Goal: Transaction & Acquisition: Book appointment/travel/reservation

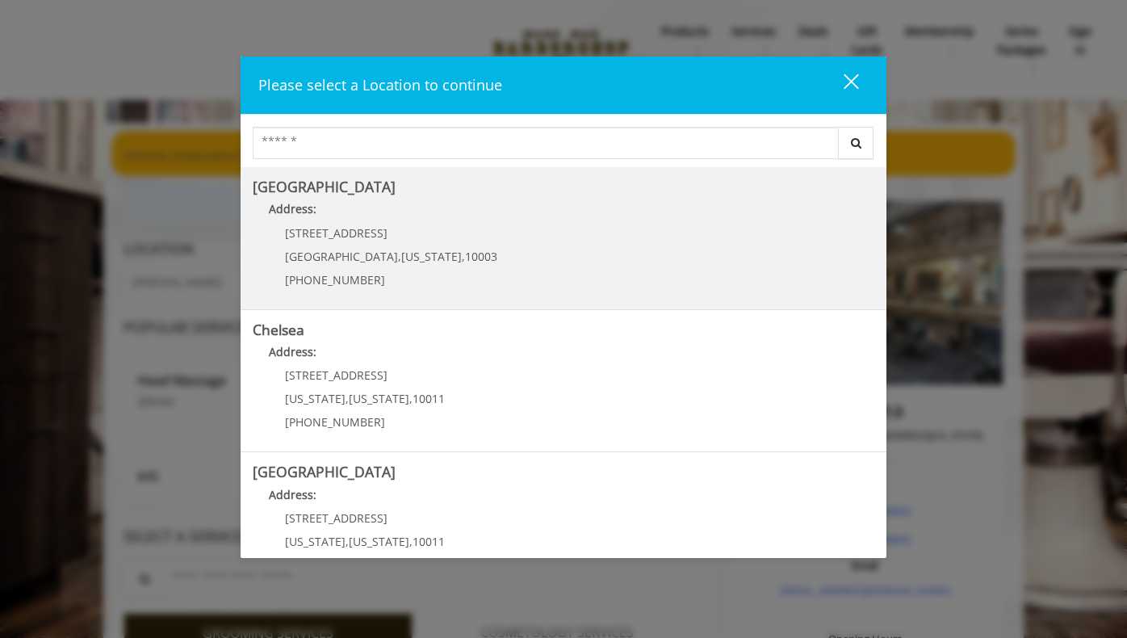
click at [376, 214] on Village "Address:" at bounding box center [564, 213] width 622 height 26
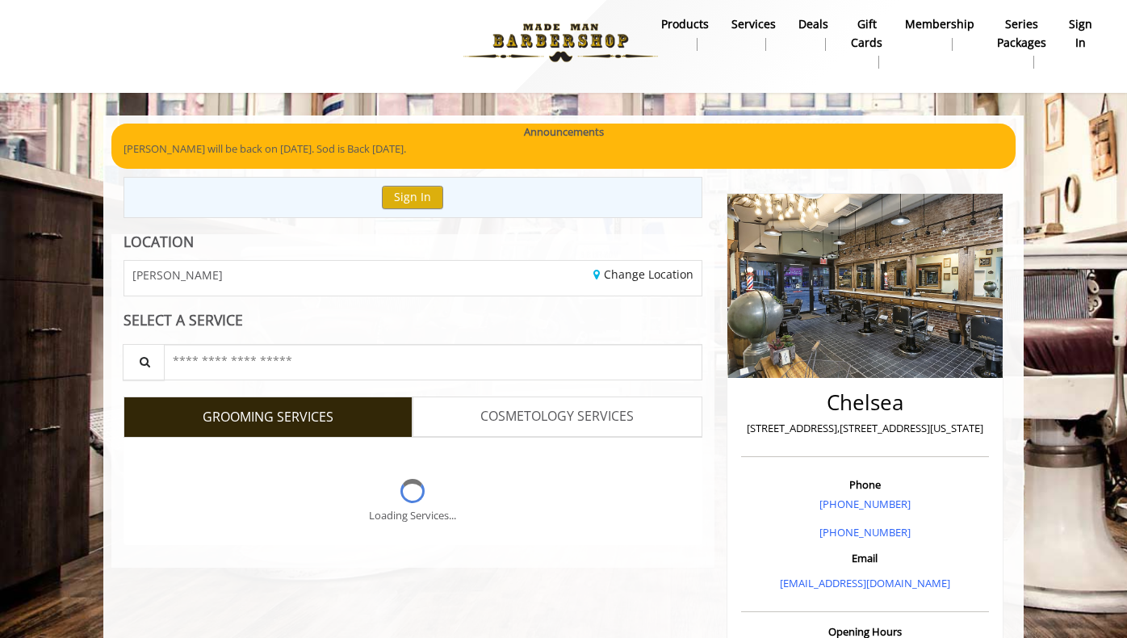
scroll to position [107, 0]
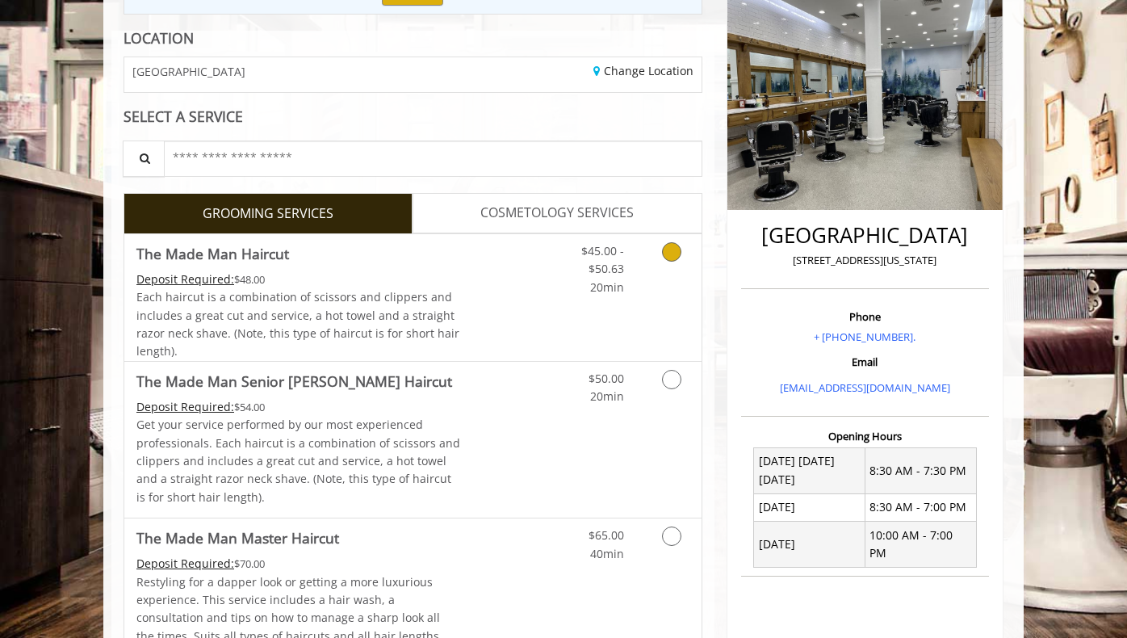
scroll to position [215, 0]
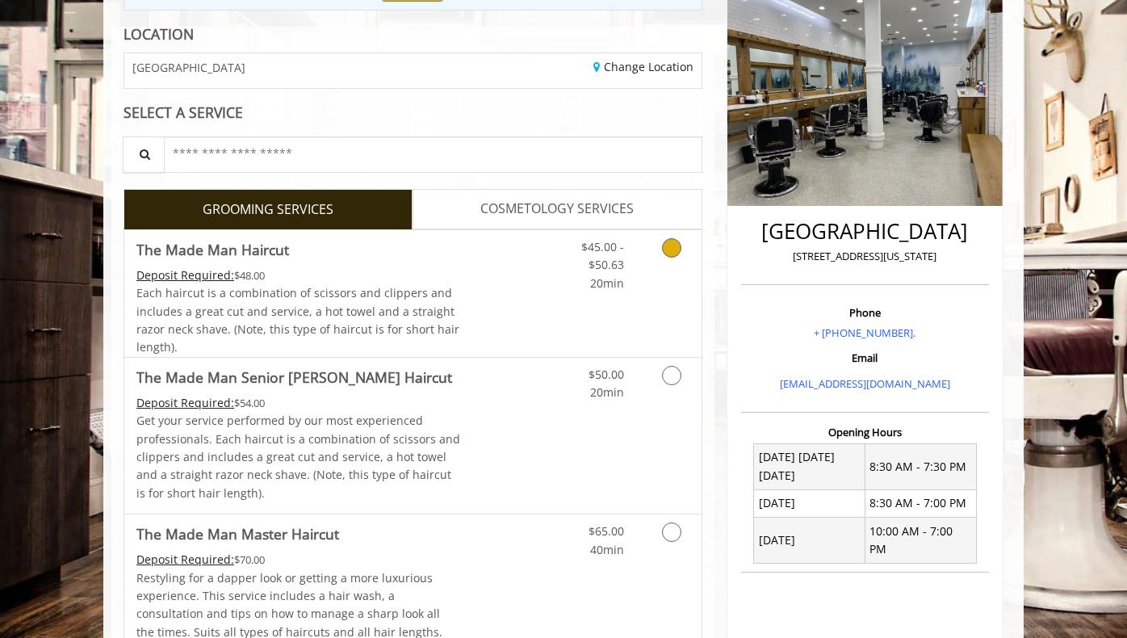
click at [500, 298] on link "Discounted Price" at bounding box center [509, 293] width 96 height 127
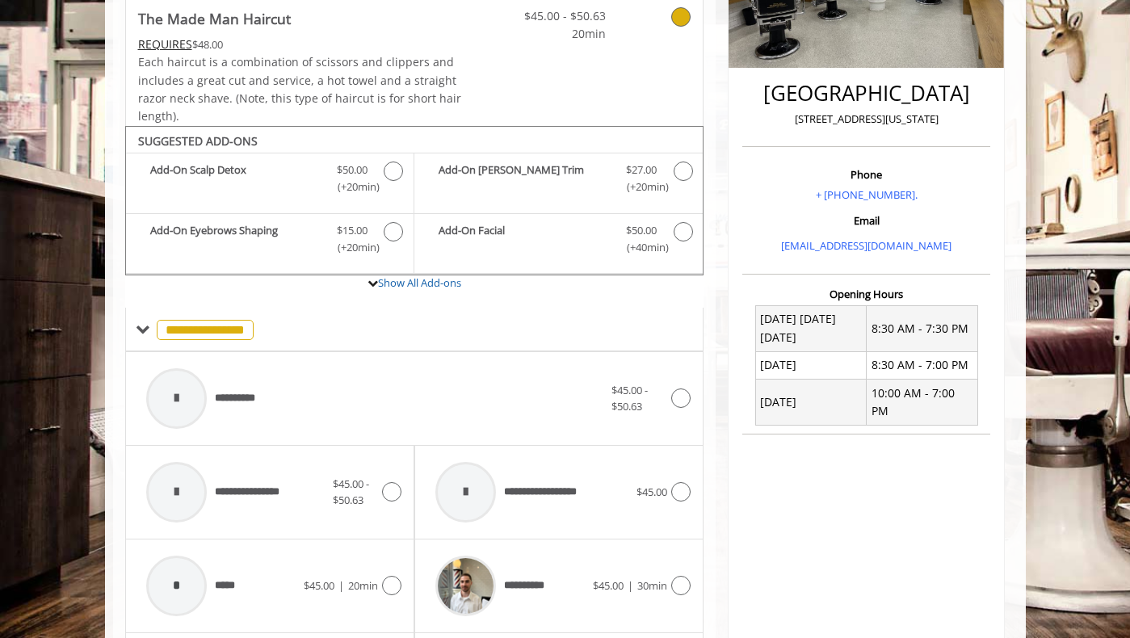
scroll to position [479, 0]
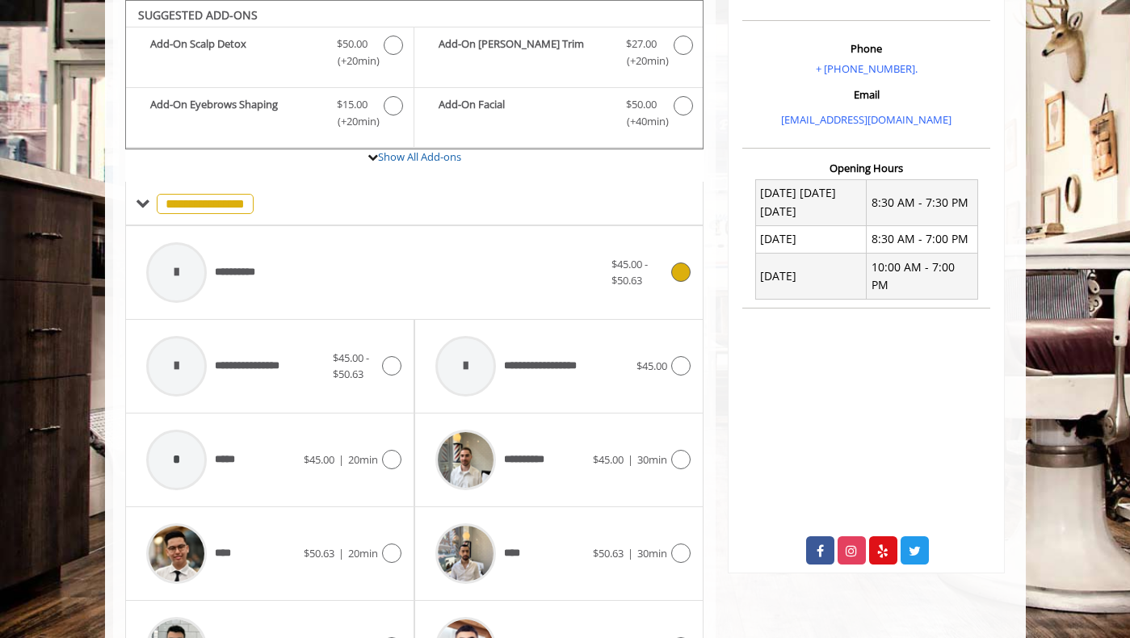
click at [333, 275] on div "**********" at bounding box center [374, 272] width 473 height 77
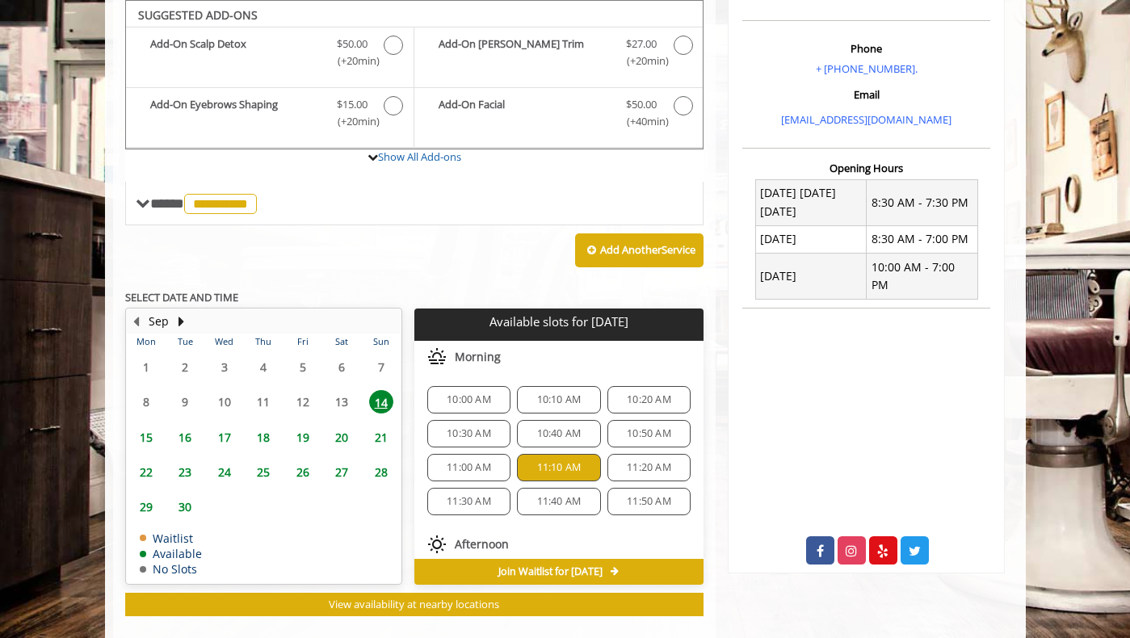
scroll to position [797, 0]
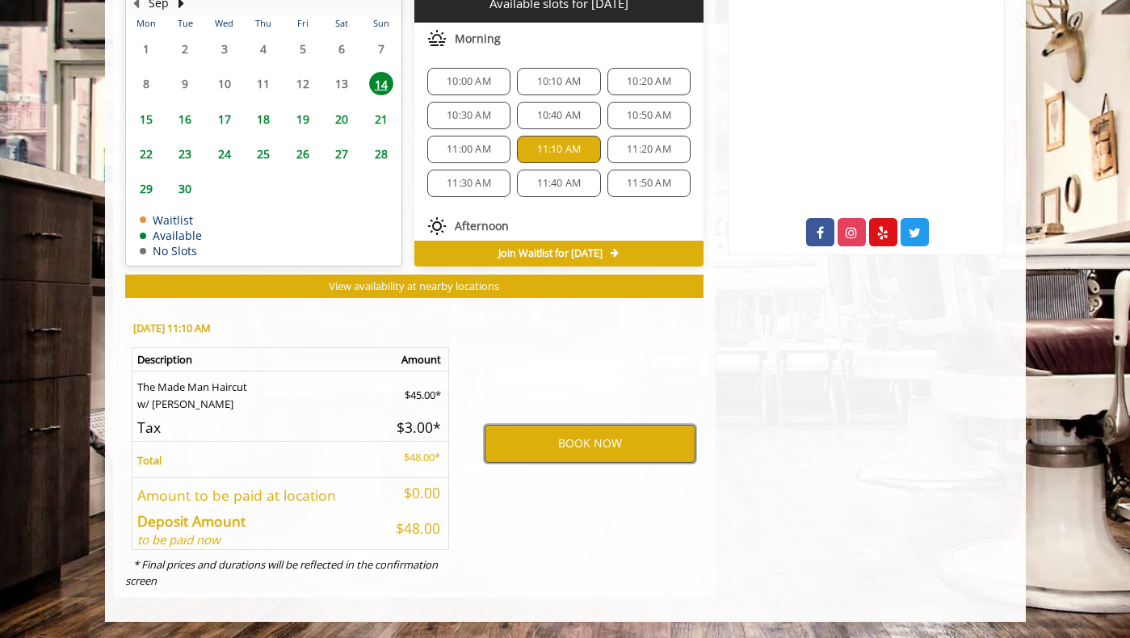
click at [555, 445] on button "BOOK NOW" at bounding box center [589, 443] width 211 height 37
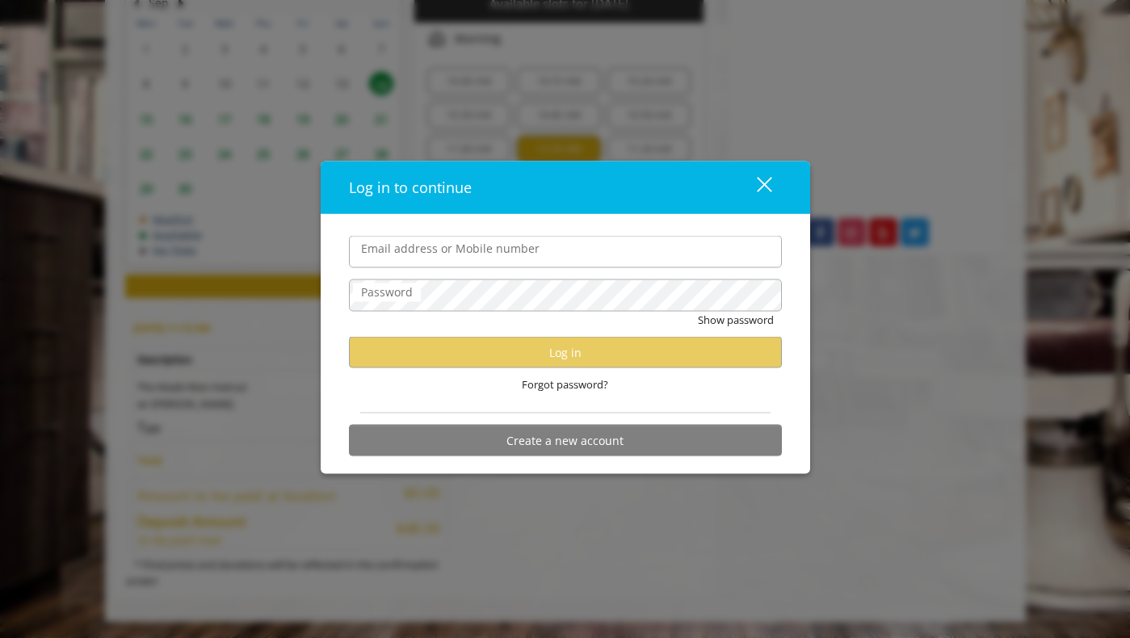
type input "**********"
click at [468, 252] on input "**********" at bounding box center [565, 252] width 433 height 32
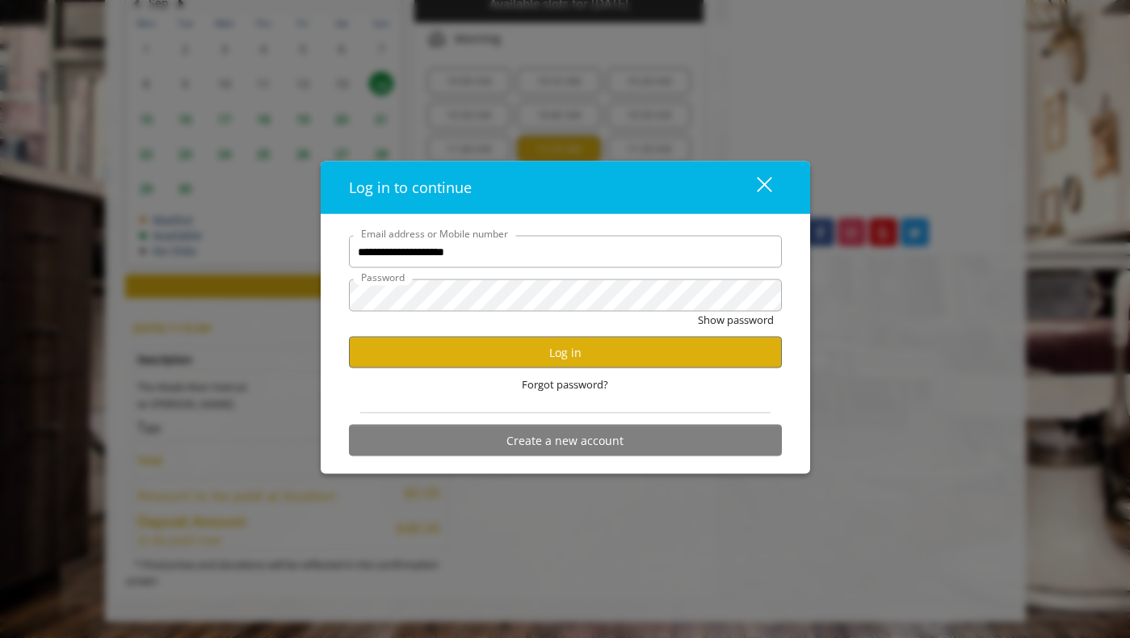
scroll to position [0, 0]
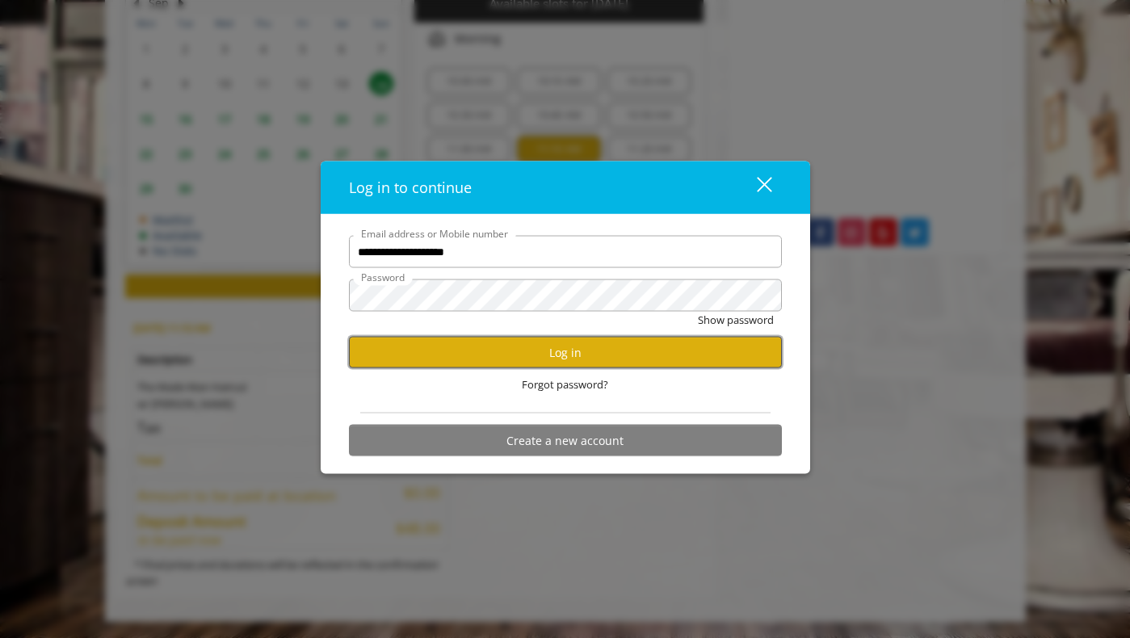
click at [422, 356] on button "Log in" at bounding box center [565, 352] width 433 height 31
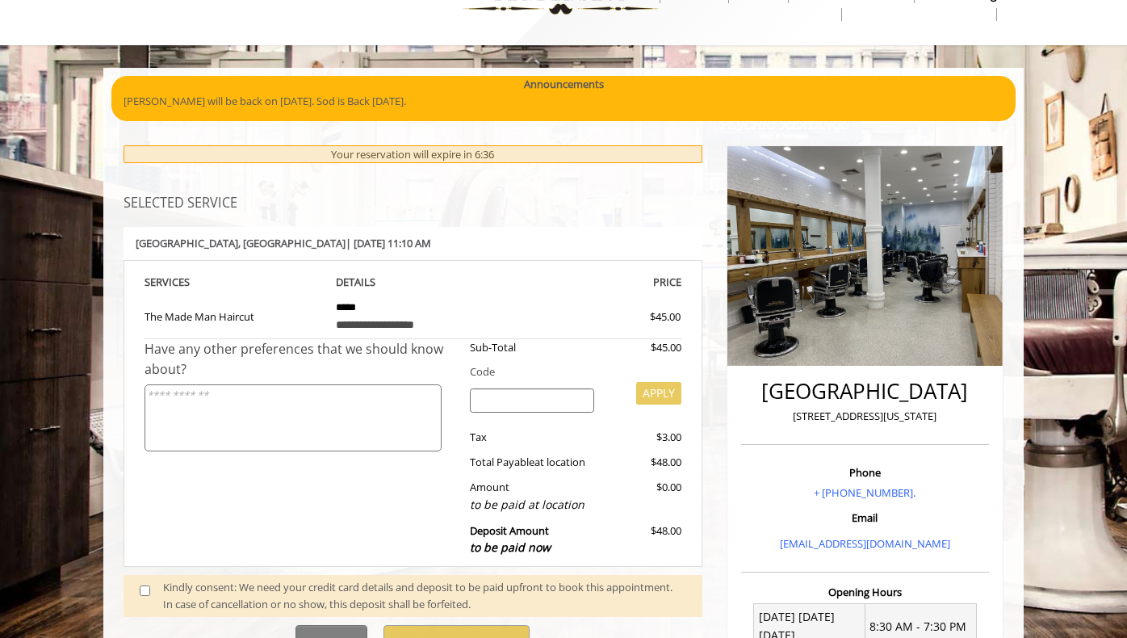
scroll to position [323, 0]
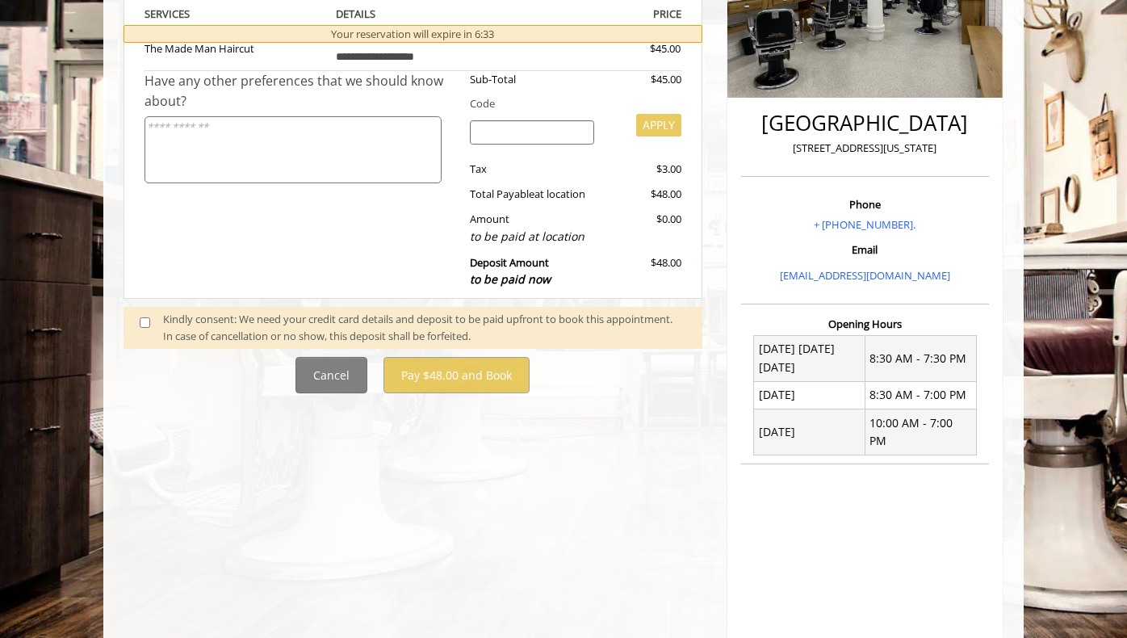
click at [138, 324] on span at bounding box center [152, 328] width 48 height 34
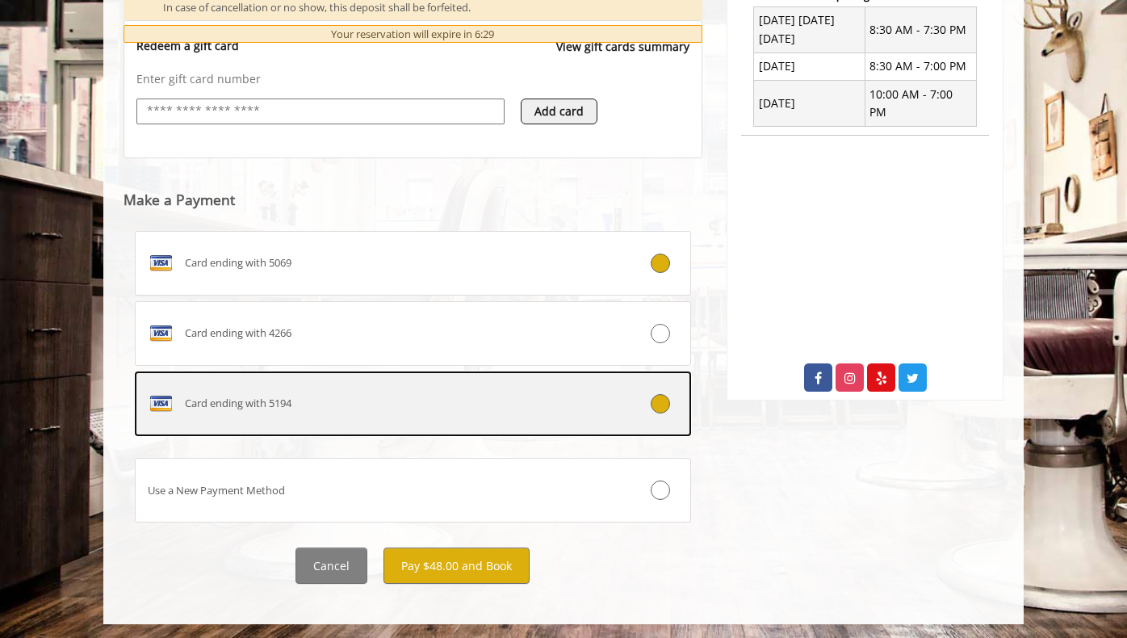
scroll to position [654, 0]
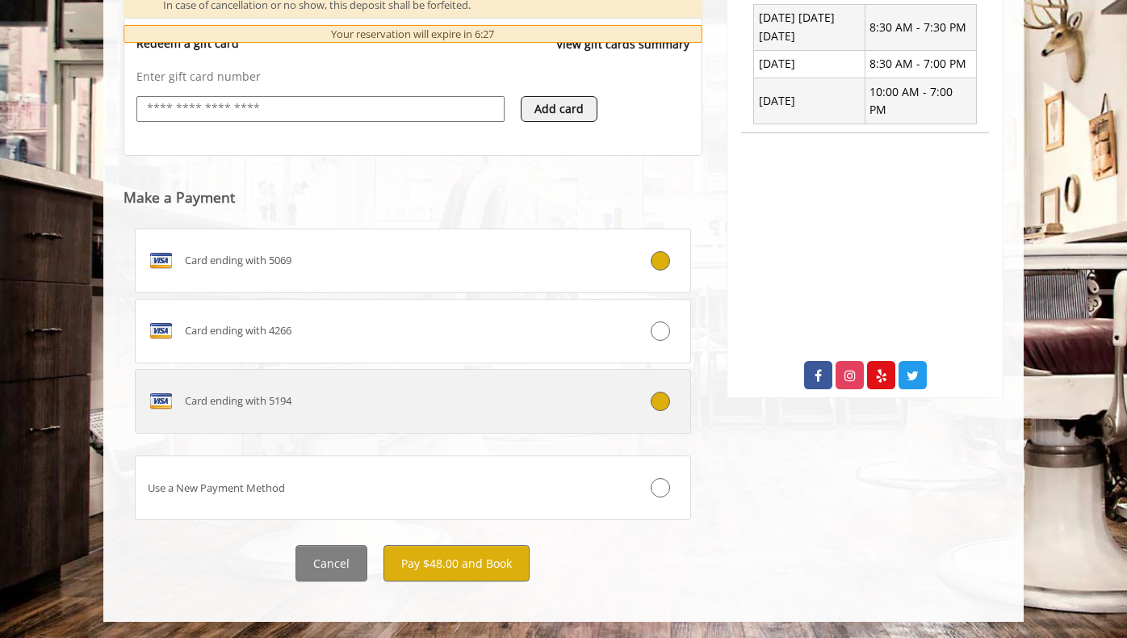
click at [547, 401] on div "Card ending with 5194" at bounding box center [367, 401] width 462 height 26
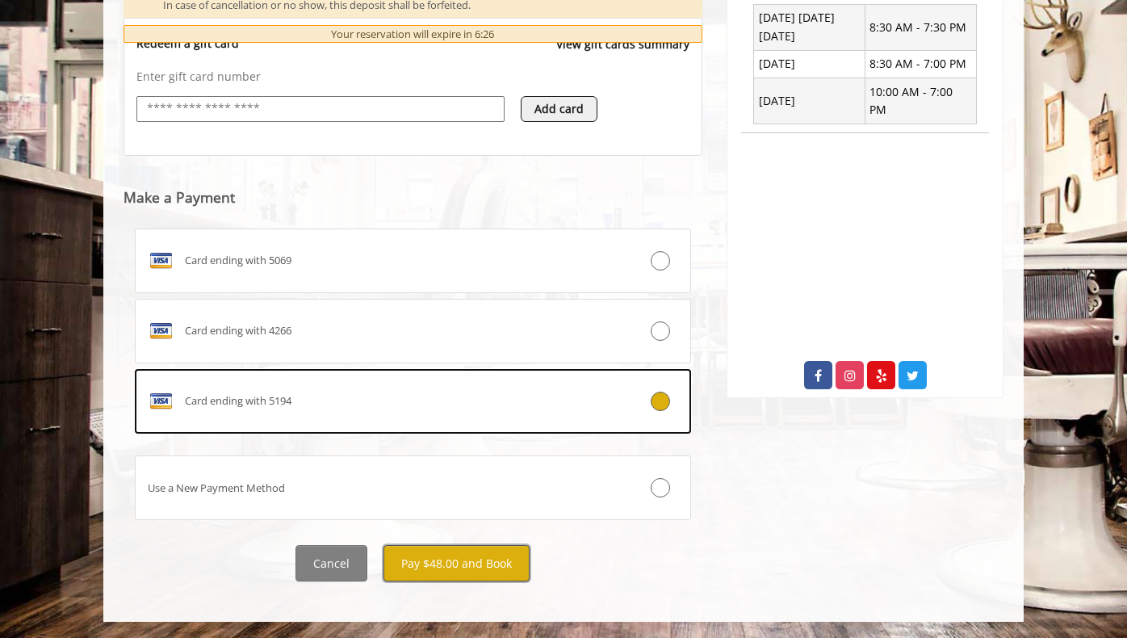
click at [469, 561] on button "Pay $48.00 and Book" at bounding box center [457, 563] width 146 height 36
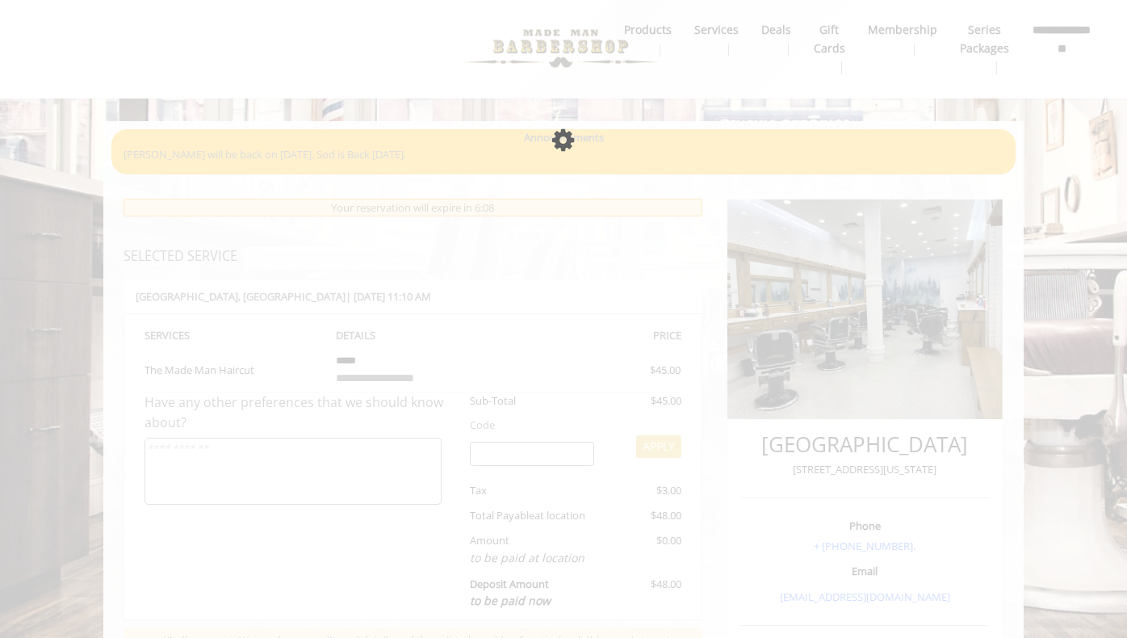
scroll to position [0, 0]
